Goal: Find specific page/section: Find specific page/section

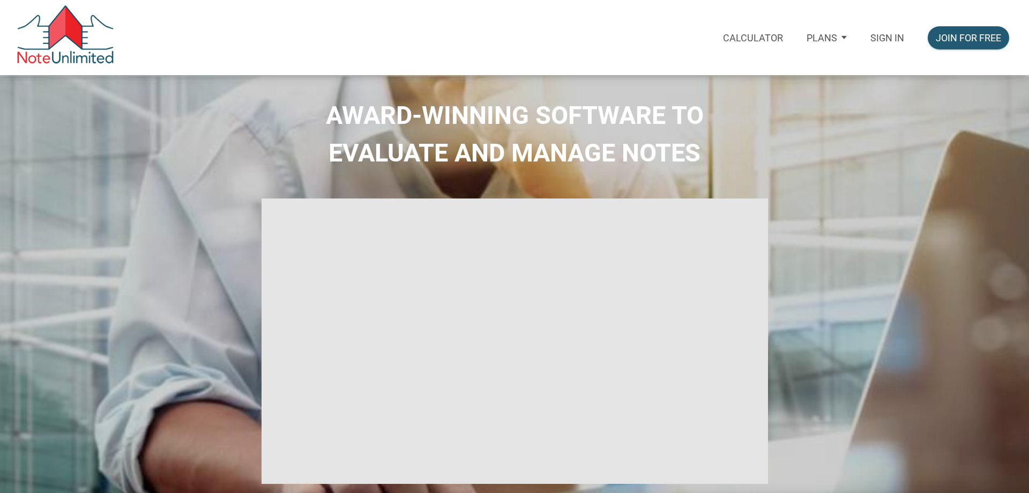
select select
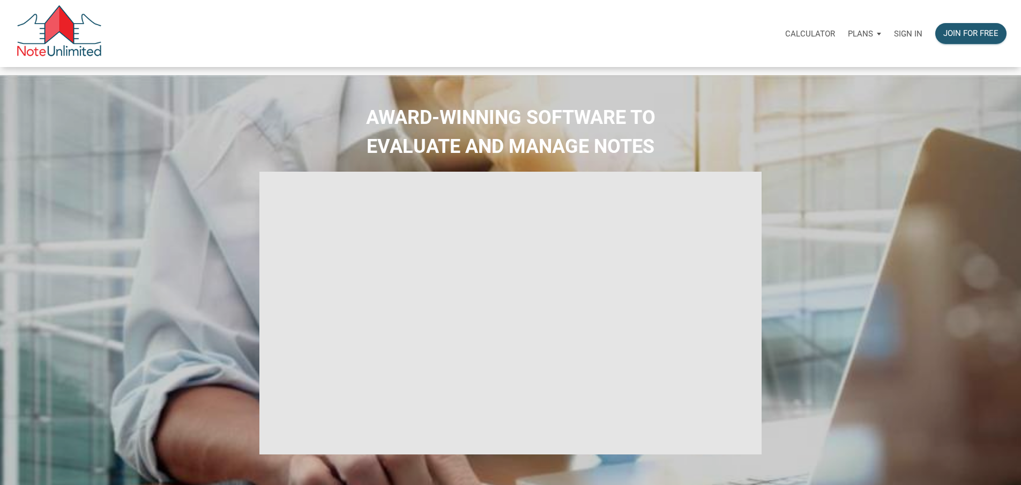
type input "Introduction to new features"
select select
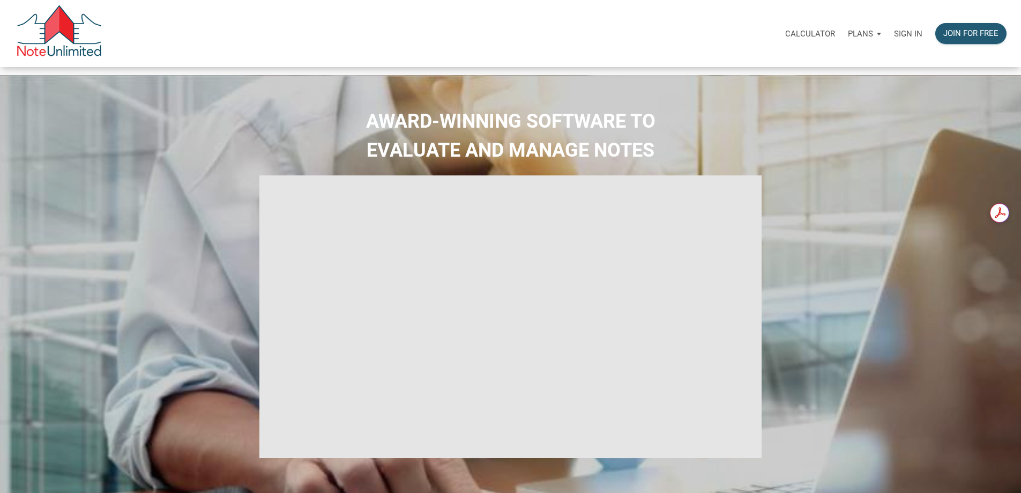
click at [894, 37] on p "Sign in" at bounding box center [908, 34] width 28 height 10
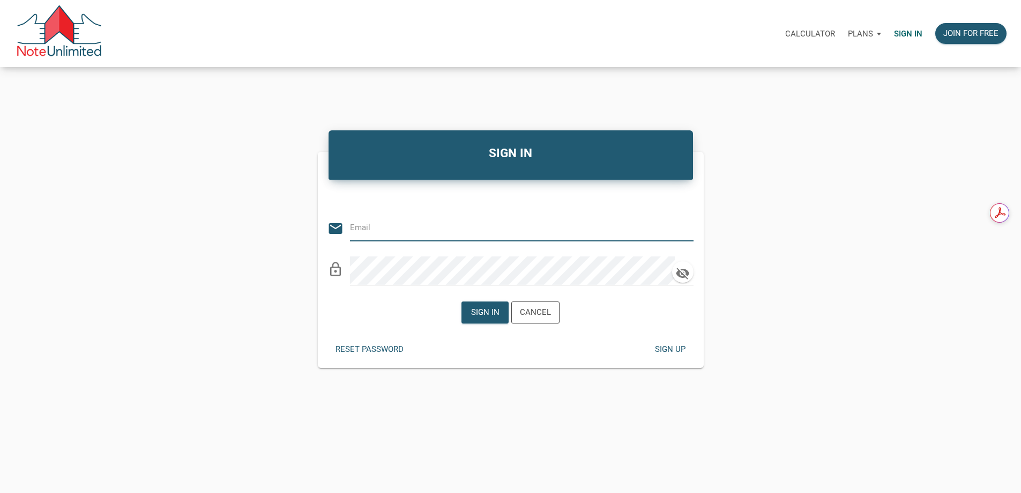
type input "[PERSON_NAME][EMAIL_ADDRESS][DOMAIN_NAME]"
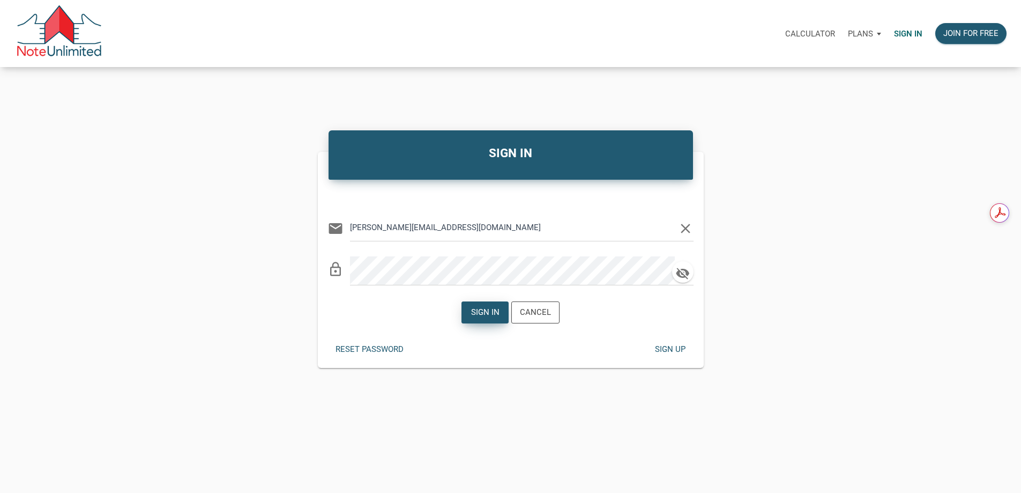
click at [481, 318] on div "Sign in" at bounding box center [485, 312] width 28 height 12
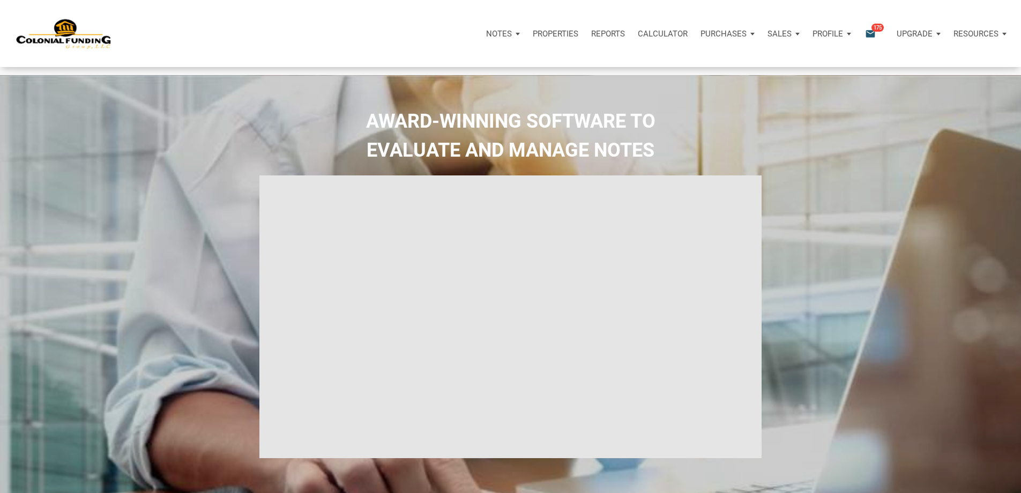
type input "Introduction to new features"
select select
click at [768, 36] on p "Sales" at bounding box center [780, 34] width 24 height 10
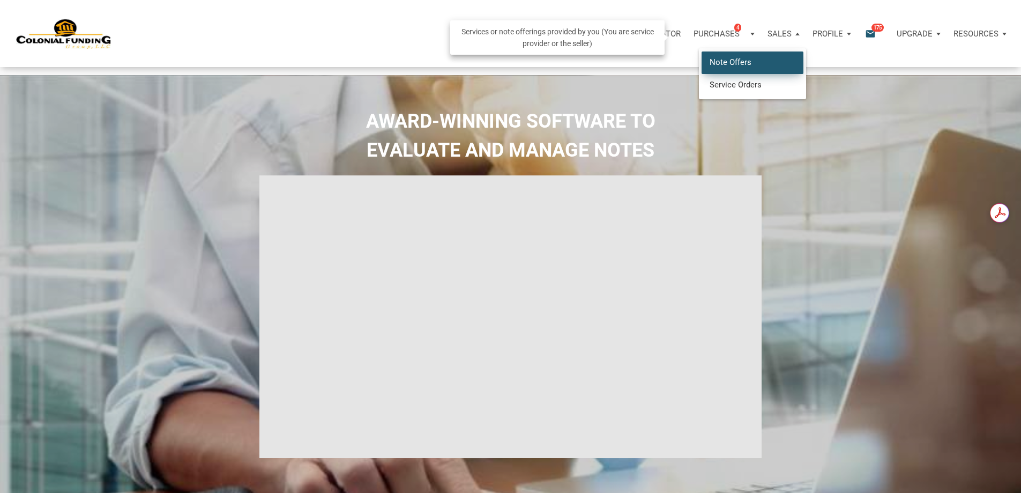
click at [702, 70] on link "Note Offers" at bounding box center [753, 62] width 102 height 22
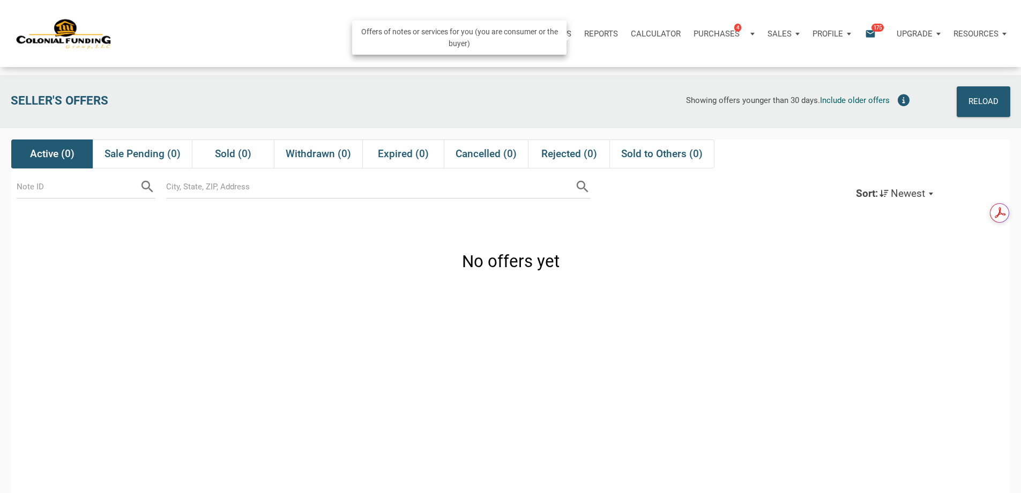
click at [694, 39] on p "Purchases" at bounding box center [717, 34] width 46 height 10
click at [657, 68] on link "Note Offers 4" at bounding box center [708, 62] width 102 height 22
